Goal: Book appointment/travel/reservation

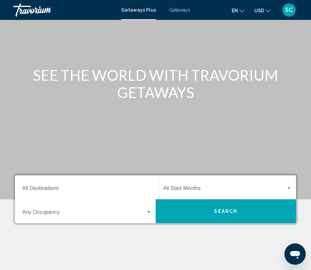
scroll to position [103, 0]
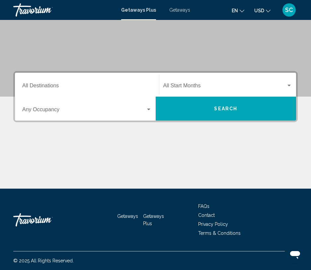
click at [180, 12] on span "Getaways" at bounding box center [179, 9] width 21 height 5
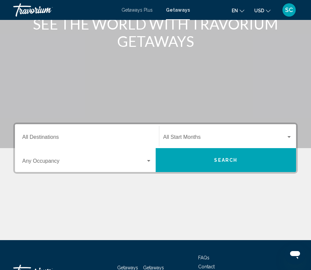
scroll to position [100, 0]
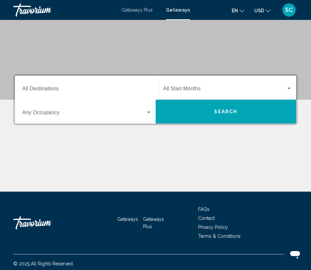
click at [195, 113] on button "Search" at bounding box center [226, 112] width 141 height 24
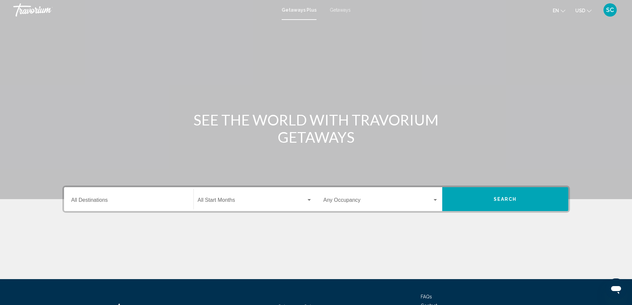
click at [231, 208] on div "Start Month All Start Months" at bounding box center [255, 199] width 114 height 21
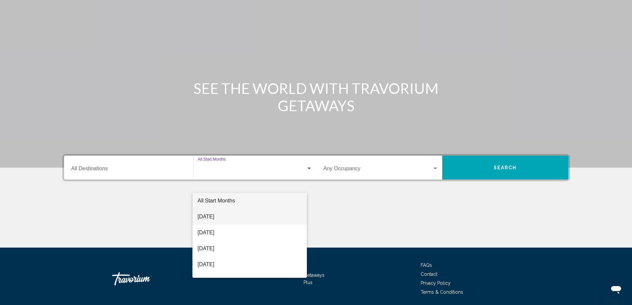
scroll to position [55, 0]
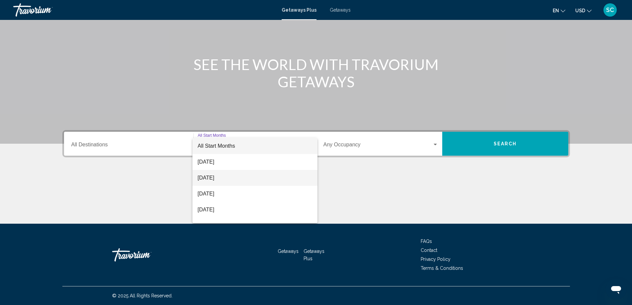
click at [223, 176] on span "[DATE]" at bounding box center [255, 178] width 114 height 16
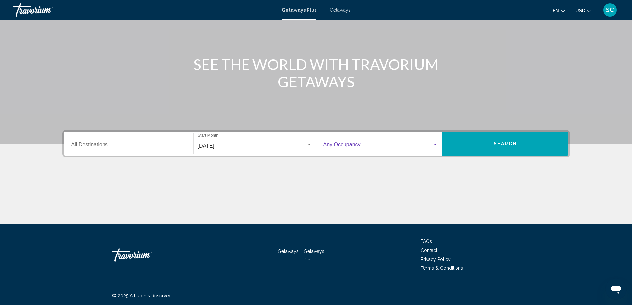
click at [402, 148] on span "Search widget" at bounding box center [378, 146] width 109 height 6
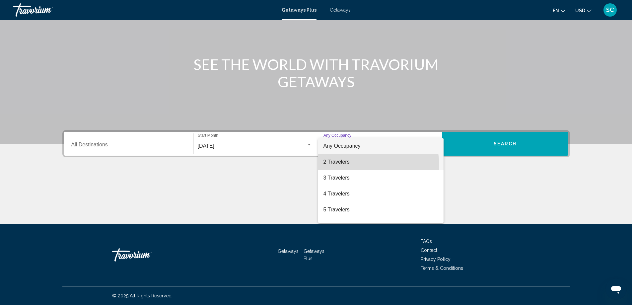
click at [358, 166] on span "2 Travelers" at bounding box center [381, 162] width 115 height 16
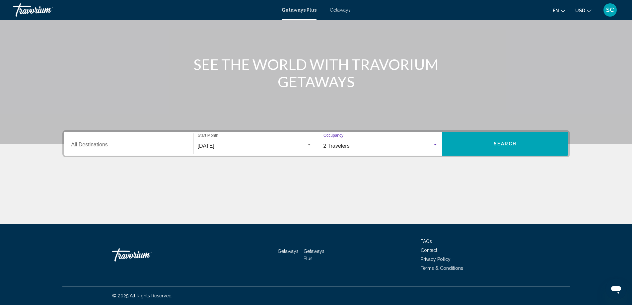
click at [113, 144] on input "Destination All Destinations" at bounding box center [128, 146] width 115 height 6
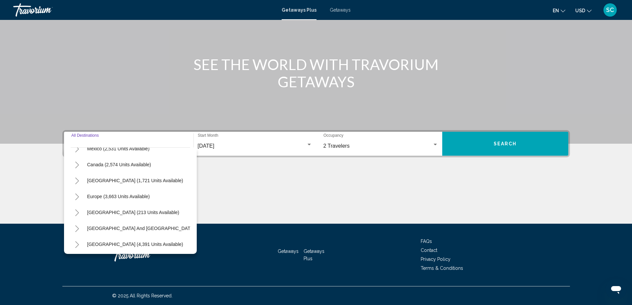
scroll to position [0, 0]
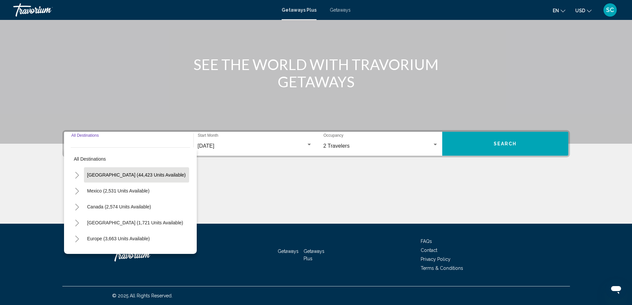
click at [113, 177] on span "[GEOGRAPHIC_DATA] (44,423 units available)" at bounding box center [136, 174] width 99 height 5
type input "**********"
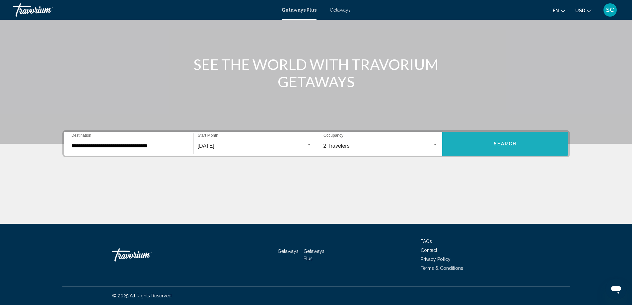
click at [517, 144] on button "Search" at bounding box center [505, 144] width 126 height 24
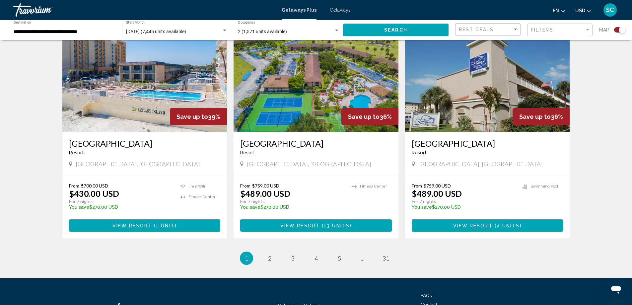
scroll to position [982, 0]
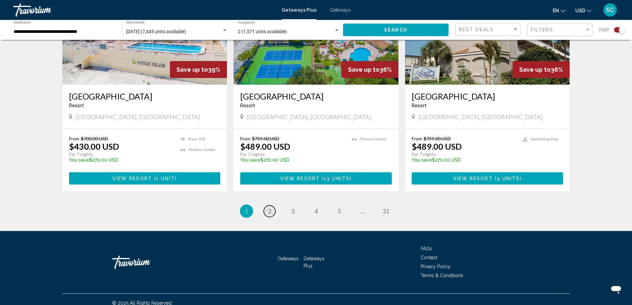
click at [267, 205] on link "page 2" at bounding box center [270, 211] width 12 height 12
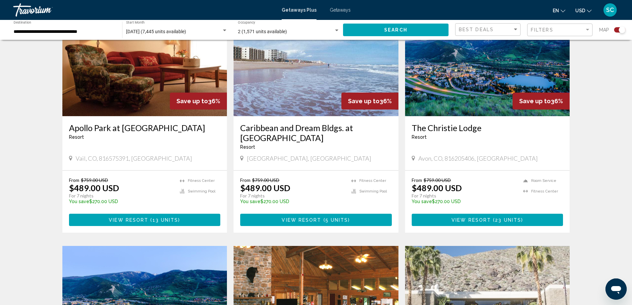
scroll to position [398, 0]
